Goal: Find contact information: Find contact information

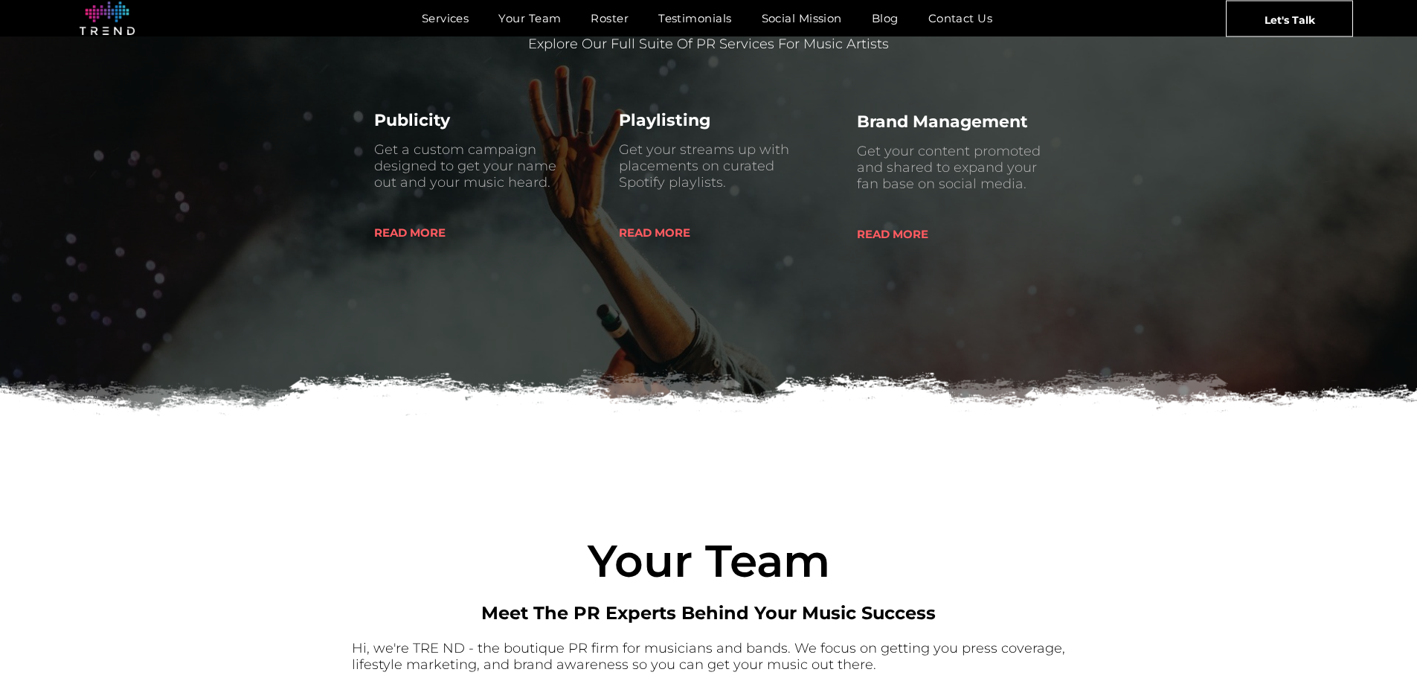
scroll to position [446, 0]
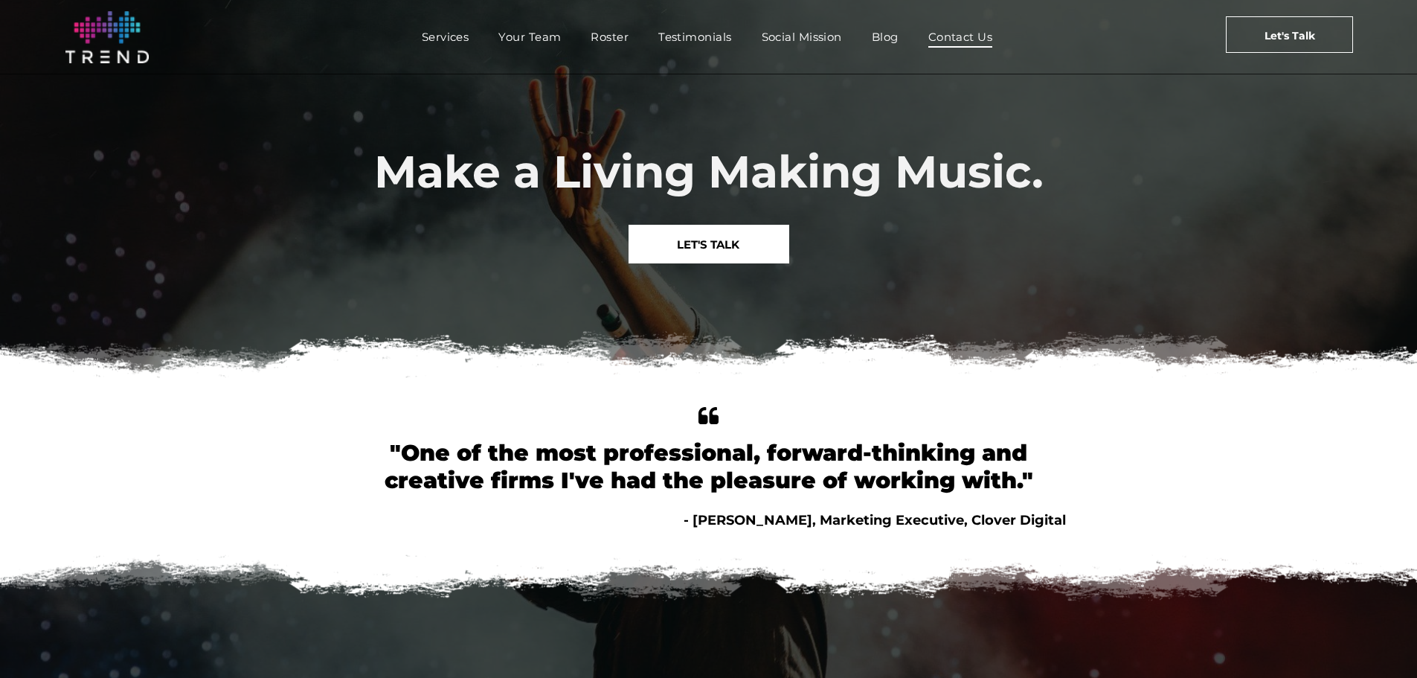
click at [955, 31] on span "Contact Us" at bounding box center [960, 37] width 65 height 22
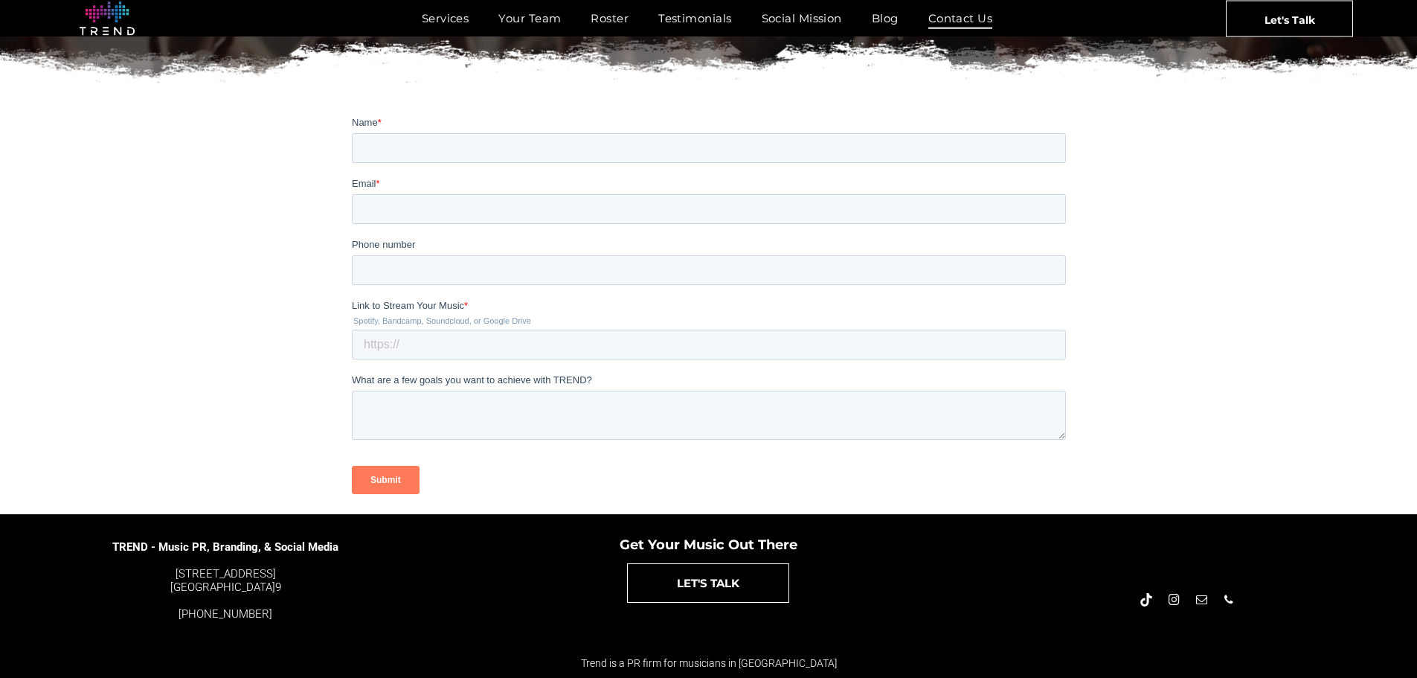
scroll to position [298, 0]
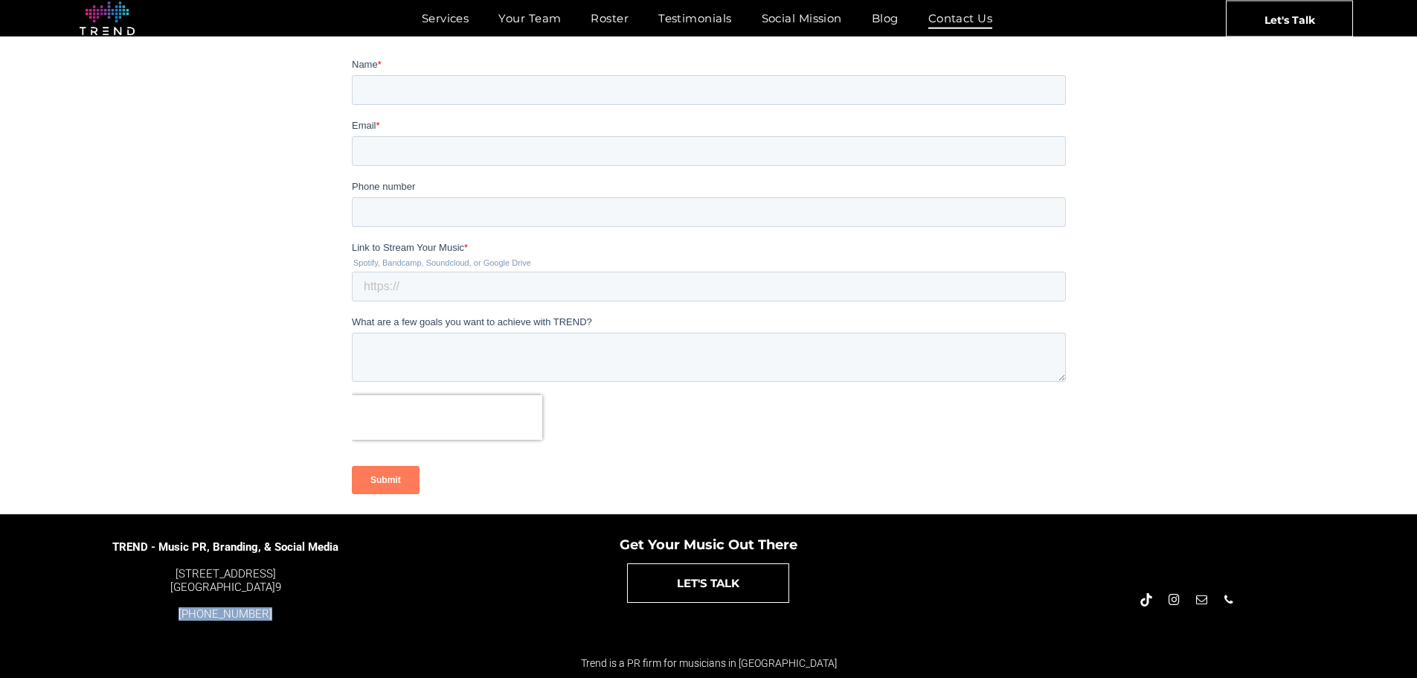
drag, startPoint x: 264, startPoint y: 609, endPoint x: 182, endPoint y: 616, distance: 82.1
click at [182, 616] on div "[PHONE_NUMBER]" at bounding box center [226, 613] width 228 height 13
copy font "[PHONE_NUMBER]"
click at [700, 423] on div at bounding box center [708, 417] width 714 height 45
